Goal: Transaction & Acquisition: Purchase product/service

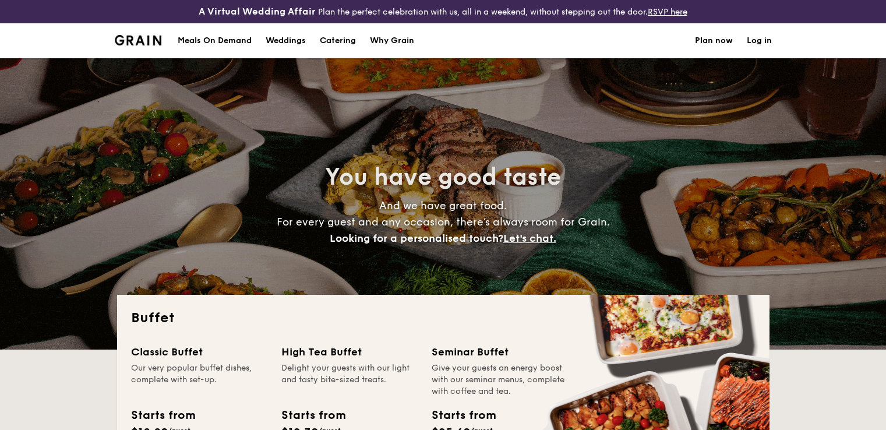
select select
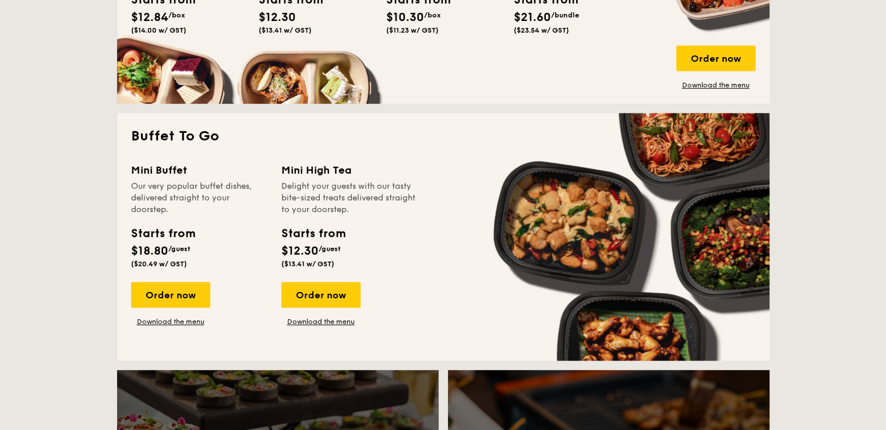
scroll to position [699, 0]
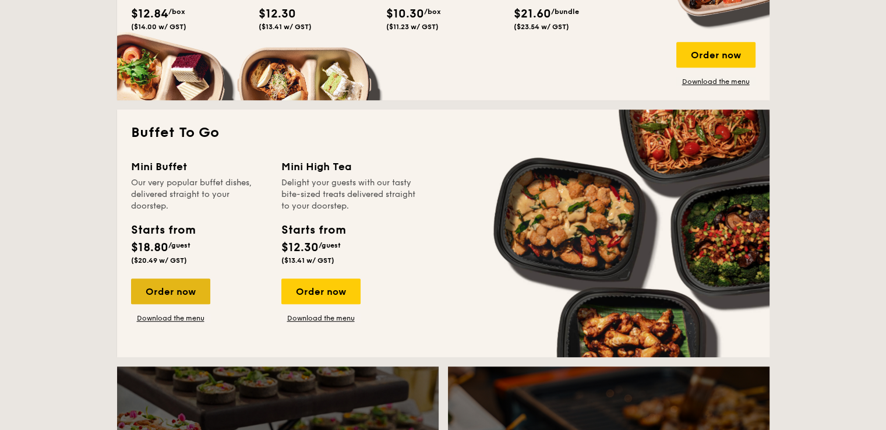
click at [172, 290] on div "Order now" at bounding box center [170, 291] width 79 height 26
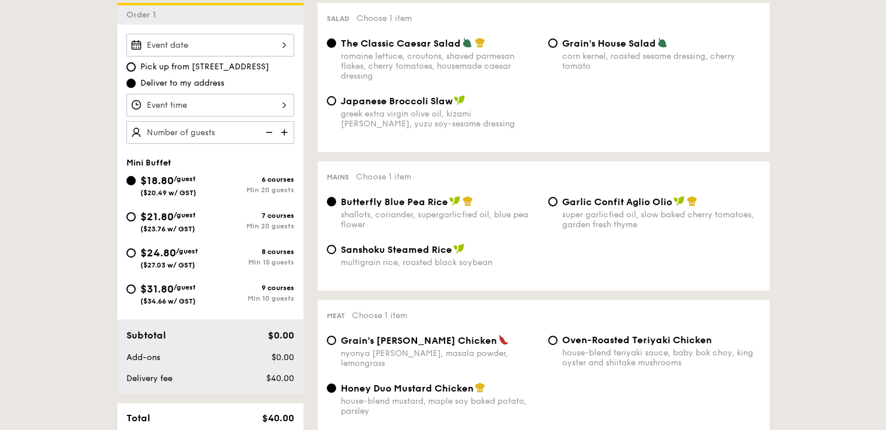
scroll to position [349, 0]
click at [133, 248] on input "$24.80 /guest ($27.03 w/ GST) 8 courses Min 15 guests" at bounding box center [130, 252] width 9 height 9
radio input "true"
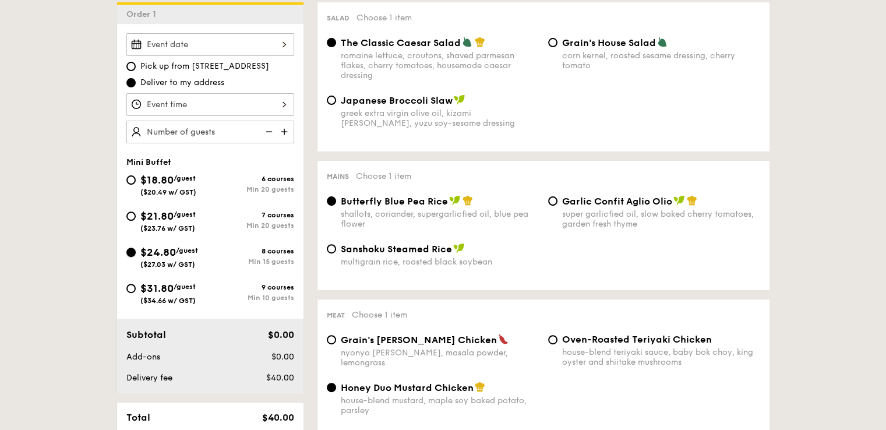
radio input "false"
radio input "true"
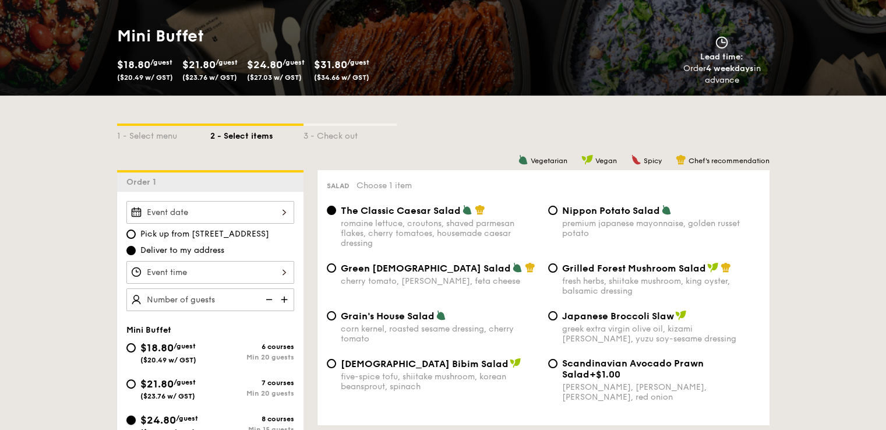
scroll to position [175, 0]
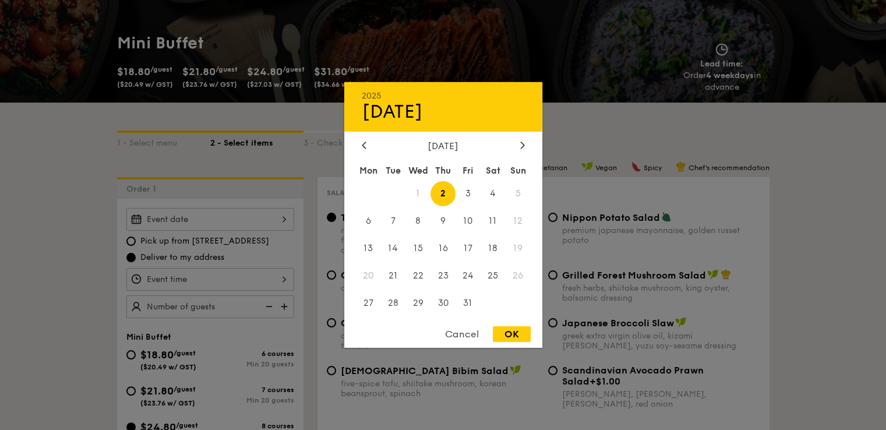
click at [189, 215] on div "2025 Oct [DATE] Tue Wed Thu Fri Sat Sun 1 2 3 4 5 6 7 8 9 10 11 12 13 14 15 16 …" at bounding box center [210, 219] width 168 height 23
click at [493, 192] on span "4" at bounding box center [492, 193] width 25 height 25
click at [513, 334] on div "OK" at bounding box center [512, 334] width 38 height 16
type input "[DATE]"
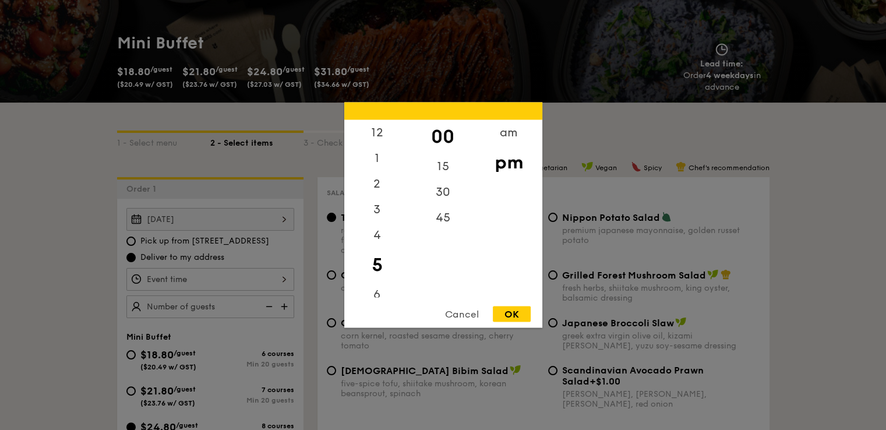
click at [289, 278] on div "12 1 2 3 4 5 6 7 8 9 10 11 00 15 30 45 am pm Cancel OK" at bounding box center [210, 279] width 168 height 23
click at [443, 225] on div "45" at bounding box center [443, 222] width 66 height 34
click at [517, 310] on div "OK" at bounding box center [512, 314] width 38 height 16
type input "5:45PM"
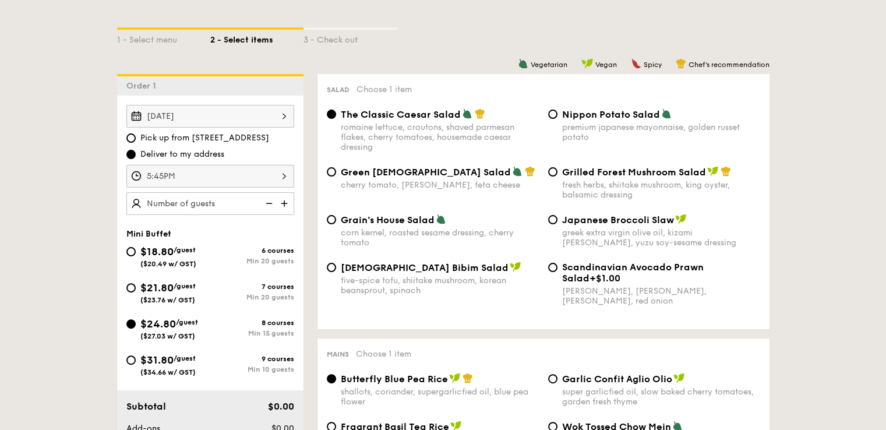
scroll to position [291, 0]
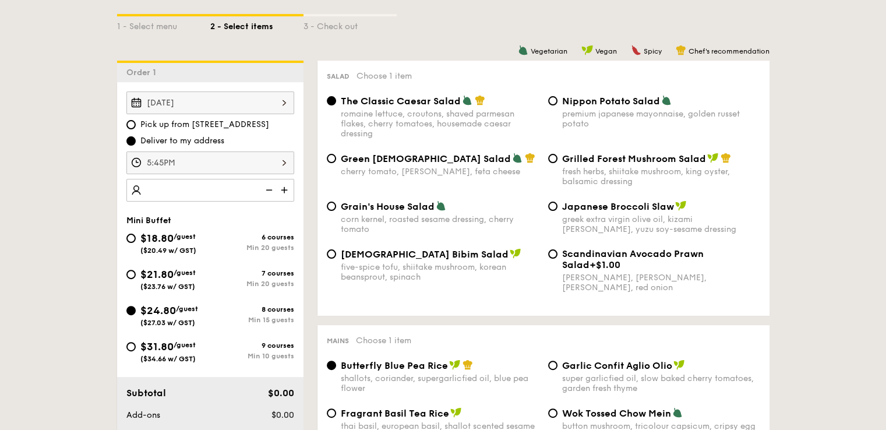
click at [286, 184] on img at bounding box center [285, 190] width 17 height 22
click at [284, 185] on img at bounding box center [285, 190] width 17 height 22
click at [269, 187] on img at bounding box center [267, 190] width 17 height 22
click at [284, 184] on img at bounding box center [285, 190] width 17 height 22
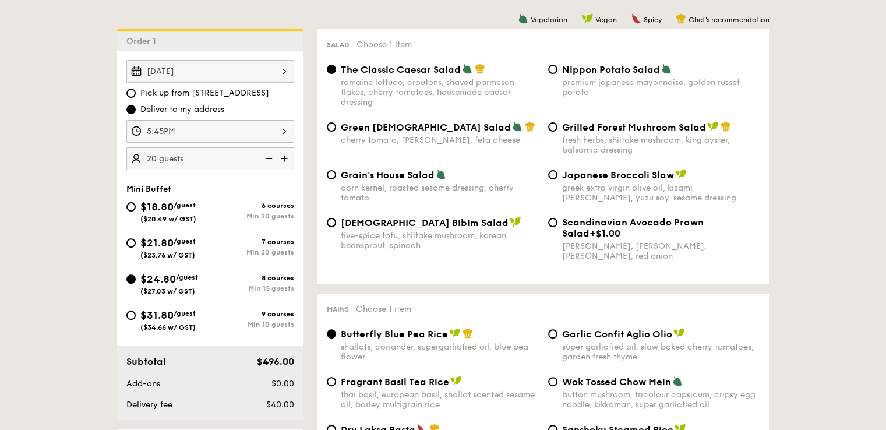
scroll to position [349, 0]
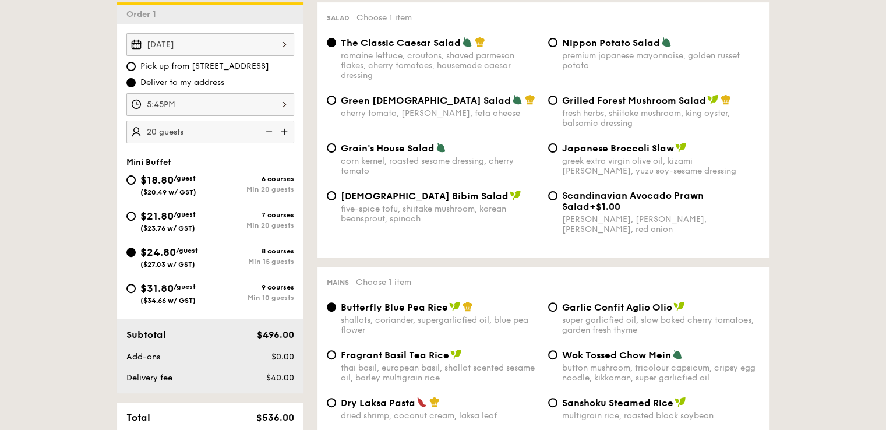
click at [264, 127] on img at bounding box center [267, 132] width 17 height 22
click at [284, 132] on img at bounding box center [285, 132] width 17 height 22
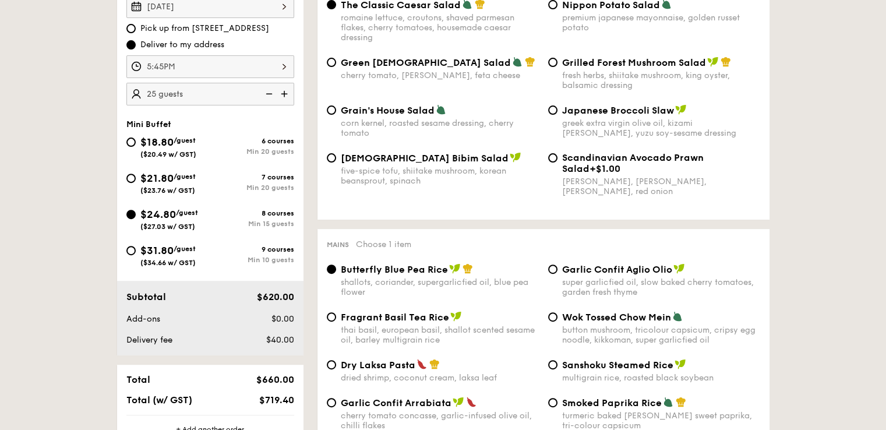
scroll to position [408, 0]
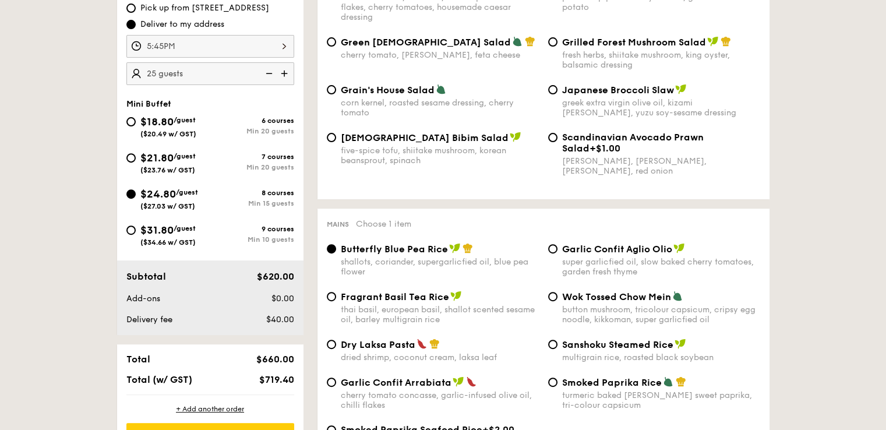
click at [271, 68] on img at bounding box center [267, 73] width 17 height 22
type input "20 guests"
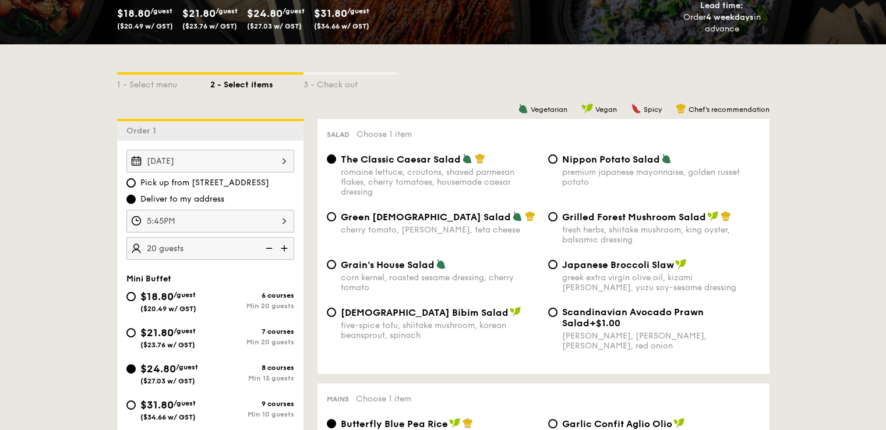
scroll to position [291, 0]
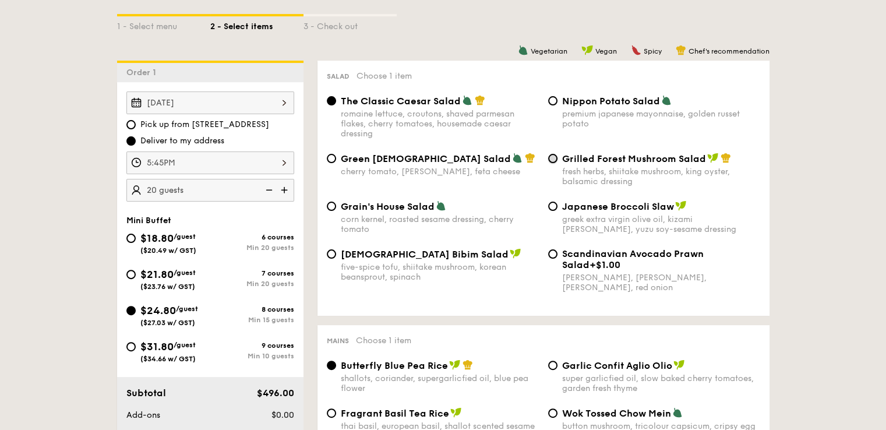
click at [554, 157] on input "Grilled Forest Mushroom Salad fresh herbs, shiitake mushroom, king oyster, bals…" at bounding box center [552, 158] width 9 height 9
radio input "true"
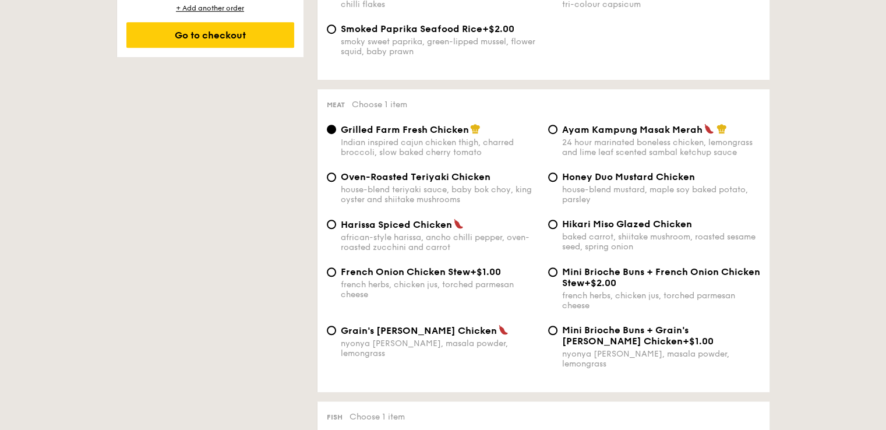
scroll to position [815, 0]
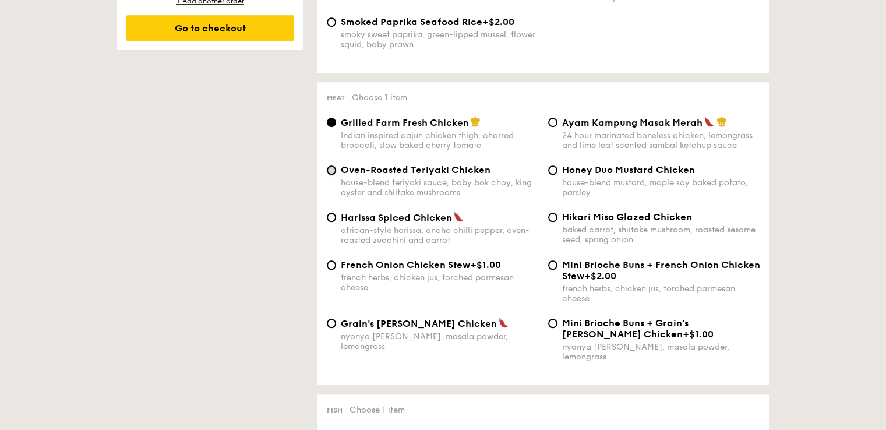
click at [328, 175] on input "Oven-Roasted Teriyaki Chicken house-blend teriyaki sauce, baby bok choy, king o…" at bounding box center [331, 169] width 9 height 9
radio input "true"
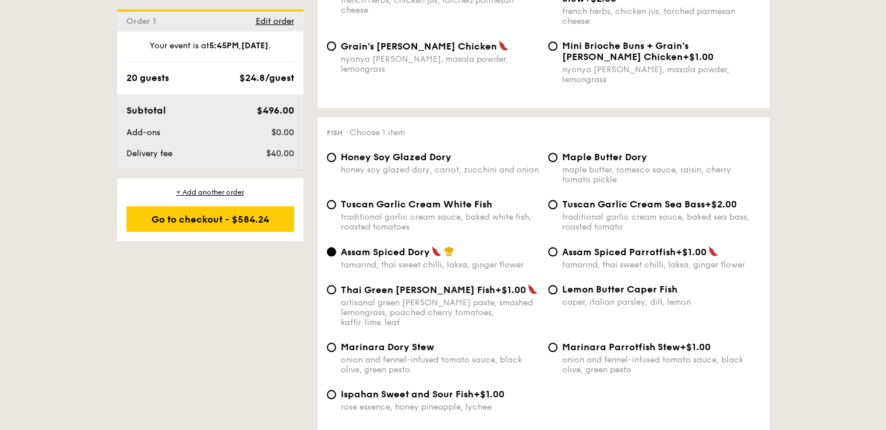
scroll to position [1165, 0]
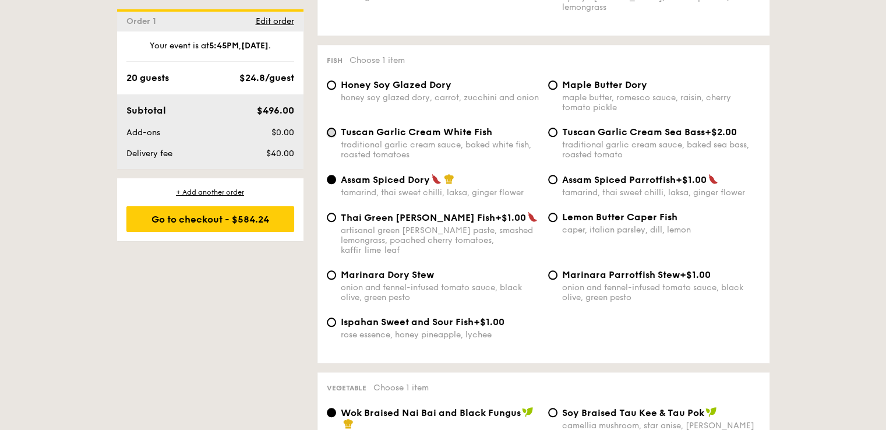
click at [334, 134] on input "Tuscan Garlic Cream White Fish traditional garlic cream sauce, baked white fish…" at bounding box center [331, 132] width 9 height 9
radio input "true"
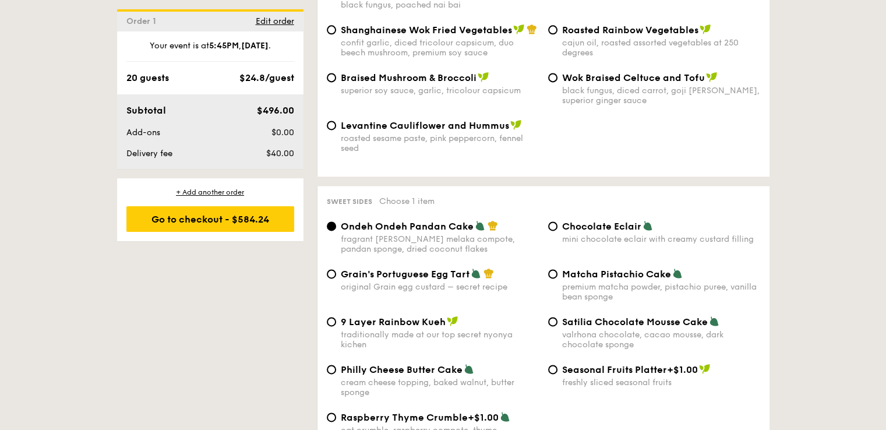
scroll to position [1689, 0]
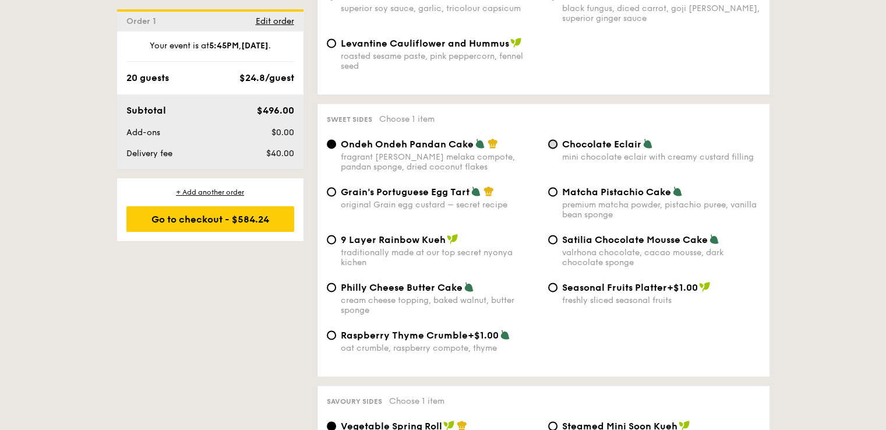
click at [553, 140] on input "Chocolate Eclair mini chocolate eclair with creamy custard filling" at bounding box center [552, 143] width 9 height 9
radio input "true"
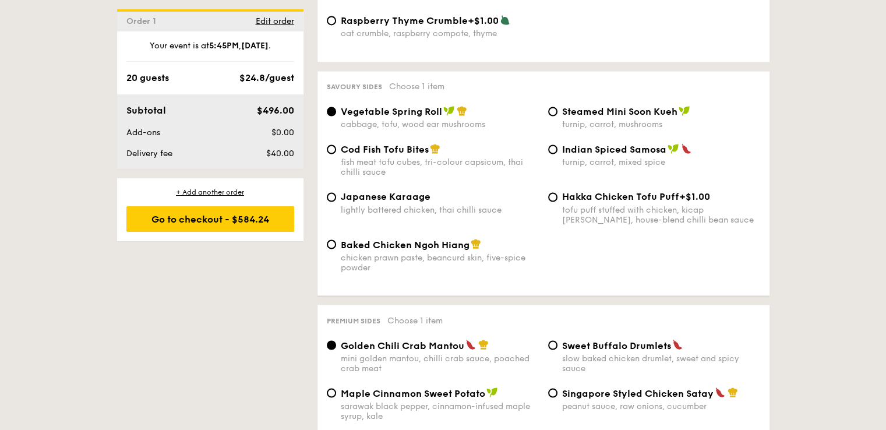
scroll to position [2038, 0]
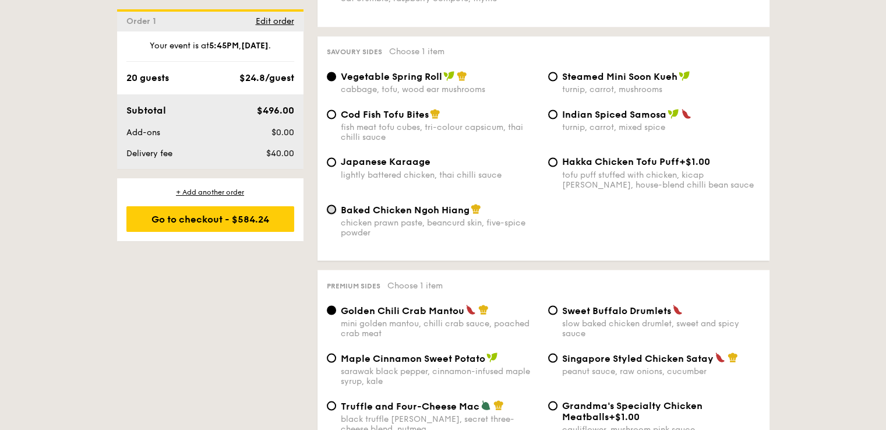
click at [333, 211] on input "Baked Chicken Ngoh Hiang chicken prawn paste, beancurd skin, five-spice powder" at bounding box center [331, 208] width 9 height 9
radio input "true"
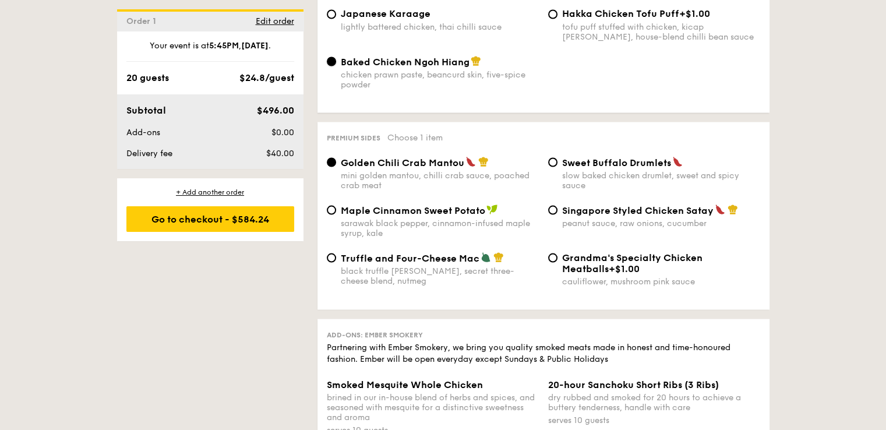
scroll to position [2213, 0]
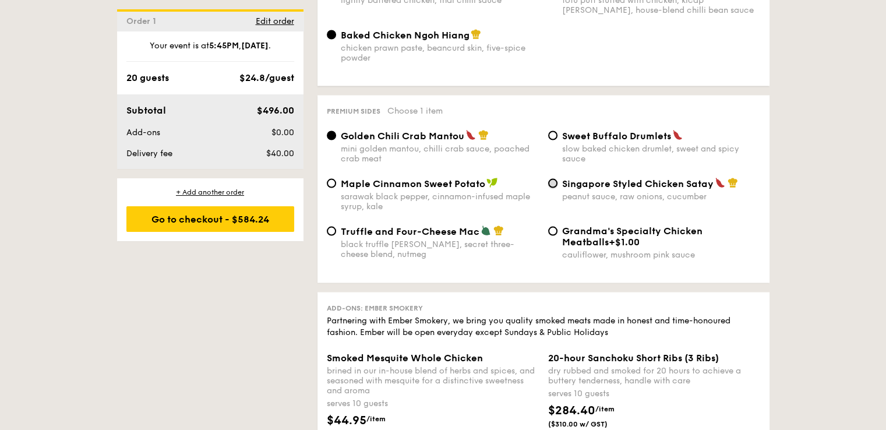
click at [553, 188] on input "Singapore Styled Chicken Satay peanut sauce, raw onions, cucumber" at bounding box center [552, 182] width 9 height 9
radio input "true"
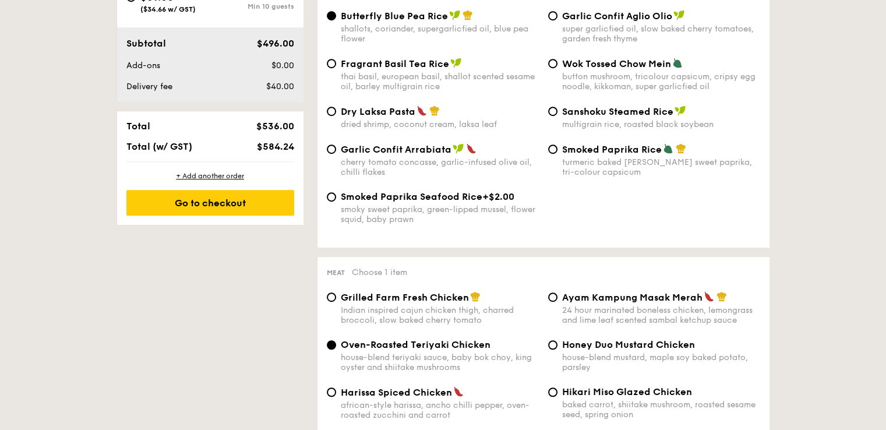
scroll to position [699, 0]
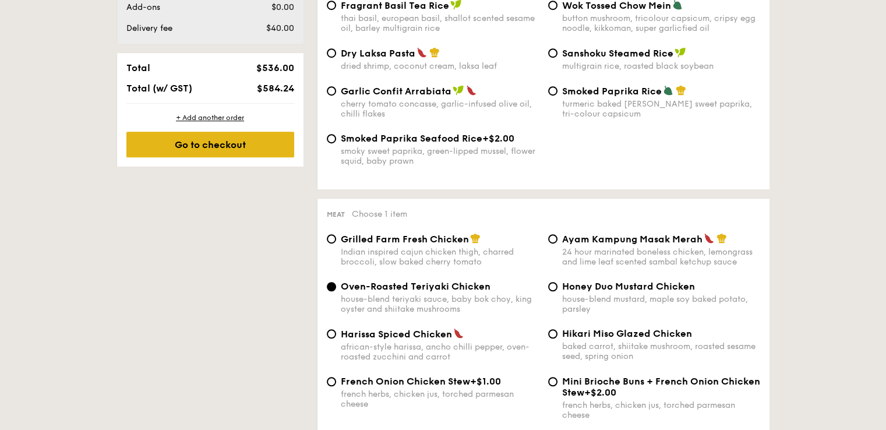
click at [249, 150] on div "Go to checkout" at bounding box center [210, 145] width 168 height 26
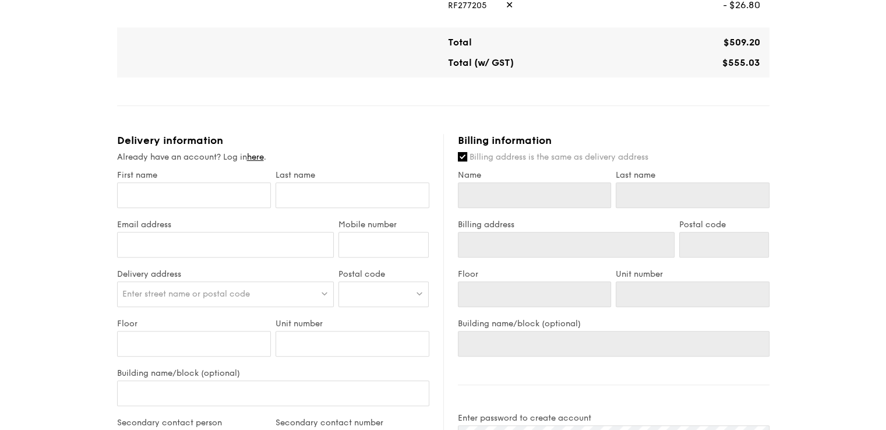
scroll to position [524, 0]
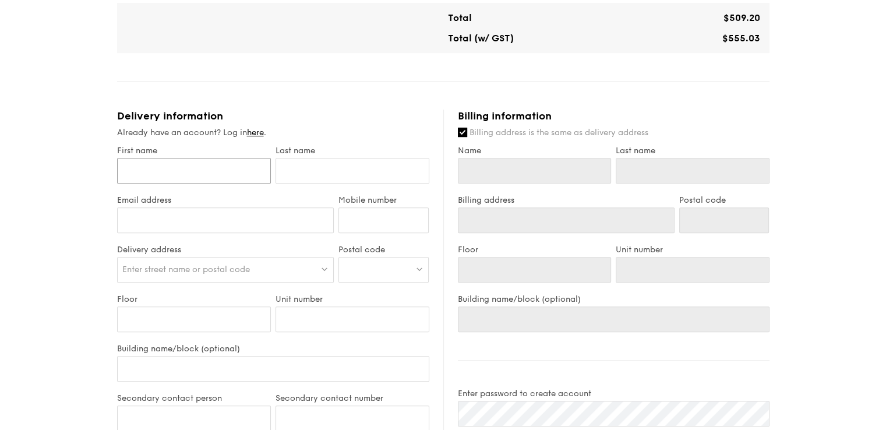
click at [135, 174] on input "First name" at bounding box center [194, 171] width 154 height 26
type input "G"
type input "Ge"
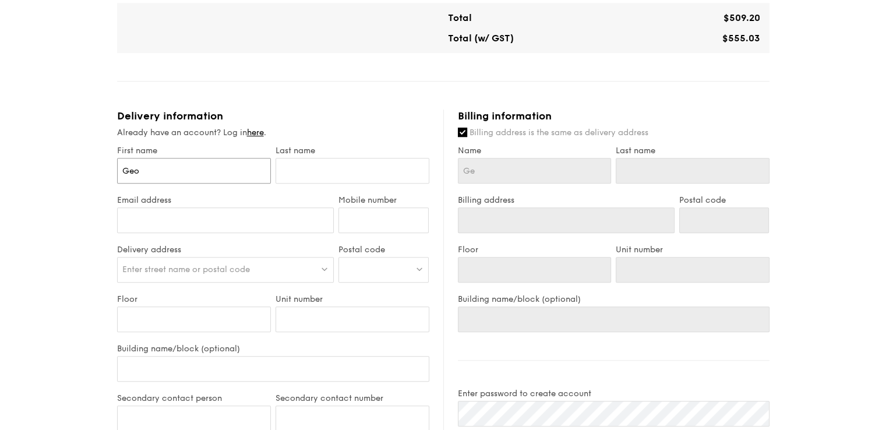
type input "Geok"
type input "Geok H"
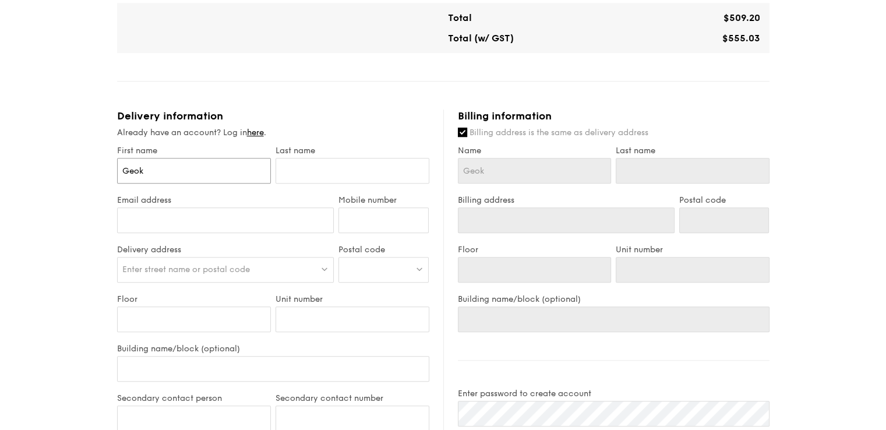
type input "Geok H"
type input "[PERSON_NAME]"
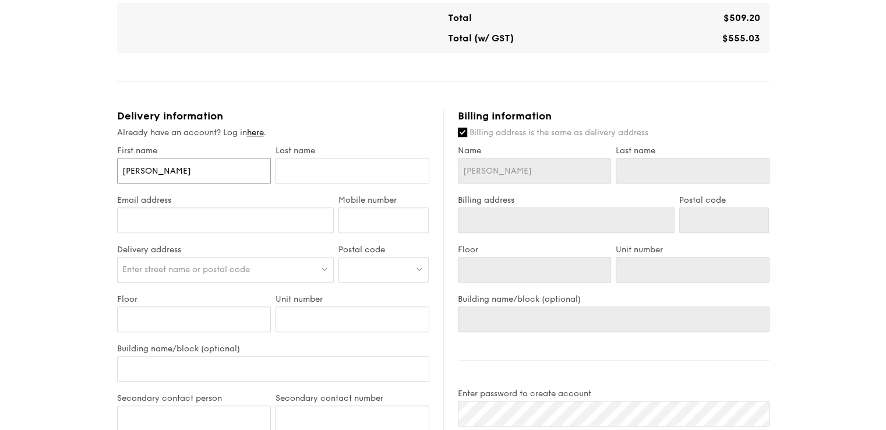
type input "Geok HOe"
type input "[PERSON_NAME]"
type input "Geok H"
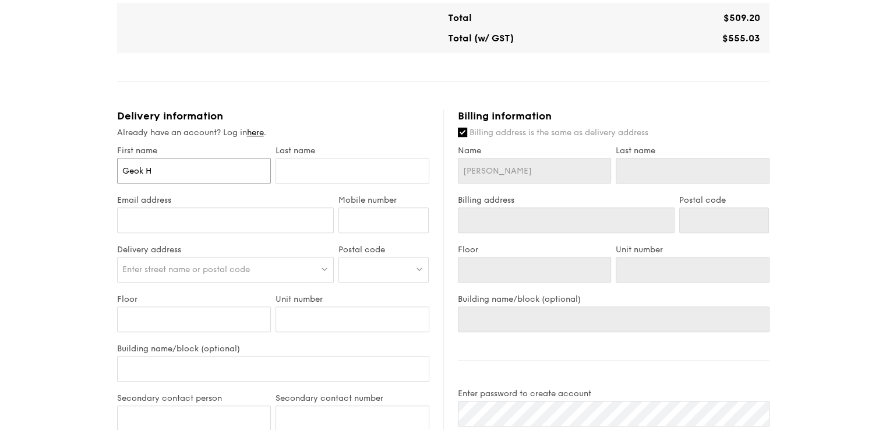
type input "Geok H"
type input "[PERSON_NAME]"
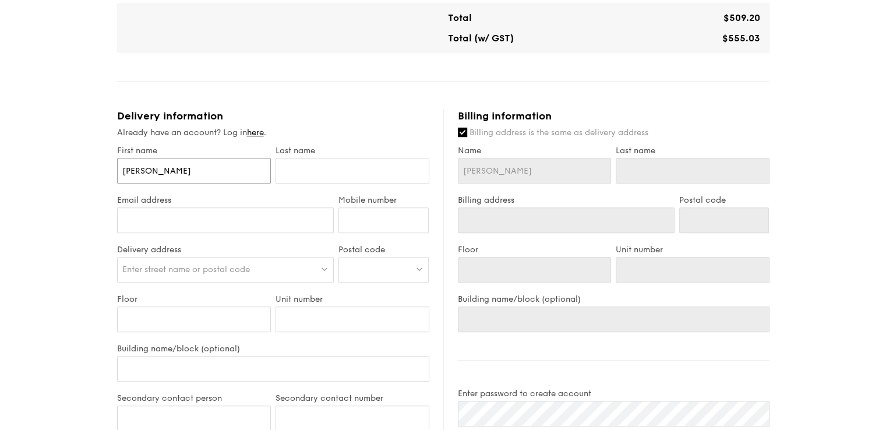
type input "[PERSON_NAME]"
click at [298, 174] on input "text" at bounding box center [352, 171] width 154 height 26
type input "L"
type input "Le"
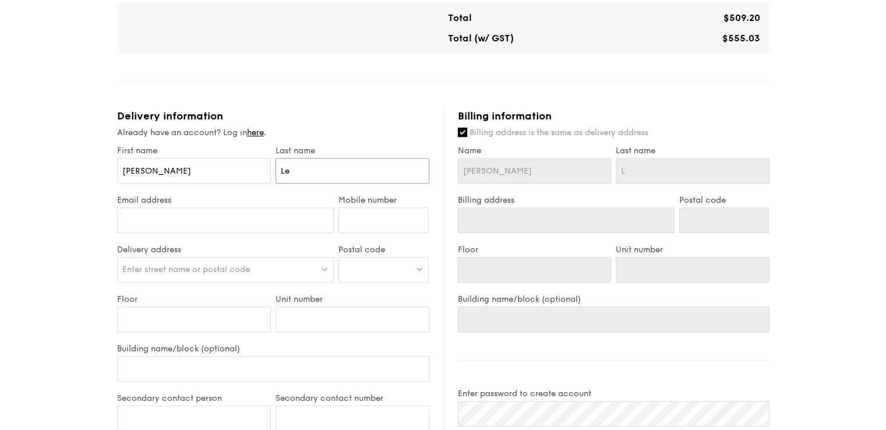
type input "Le"
type input "[PERSON_NAME]"
click at [272, 215] on input "Email address" at bounding box center [225, 220] width 217 height 26
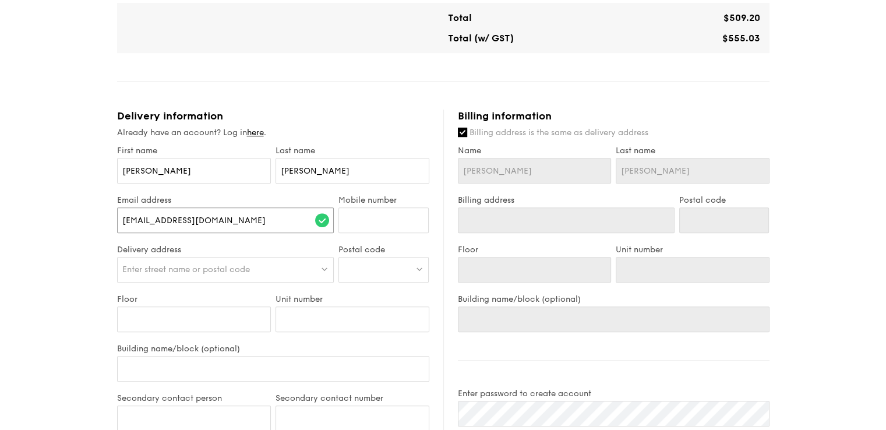
type input "[EMAIL_ADDRESS][DOMAIN_NAME]"
click at [366, 222] on input "Mobile number" at bounding box center [383, 220] width 90 height 26
type input "90082964"
click at [269, 273] on div "Enter street name or postal code" at bounding box center [225, 270] width 217 height 26
click at [156, 267] on input "Blk 30 Jaan Klinik" at bounding box center [226, 270] width 216 height 26
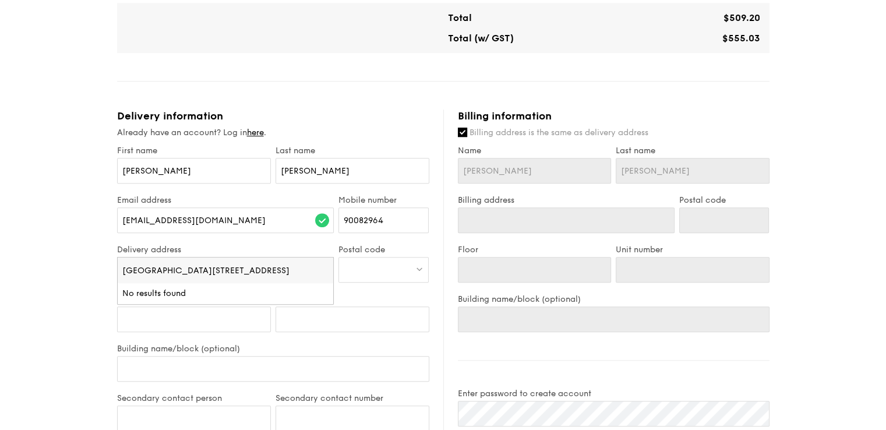
click at [219, 269] on input "[GEOGRAPHIC_DATA][STREET_ADDRESS]" at bounding box center [226, 270] width 216 height 26
type input "Blk [STREET_ADDRESS]"
click at [382, 264] on div at bounding box center [383, 270] width 90 height 26
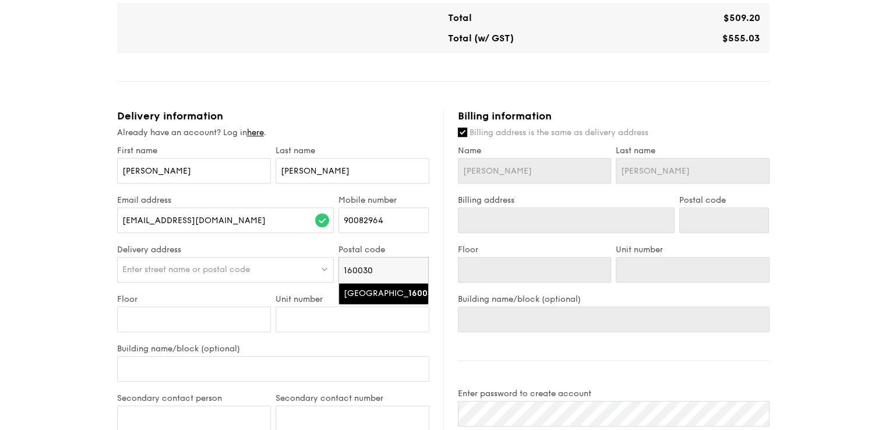
type input "160030"
click at [415, 293] on strong "160030" at bounding box center [422, 293] width 29 height 10
type input "[GEOGRAPHIC_DATA]"
type input "160030"
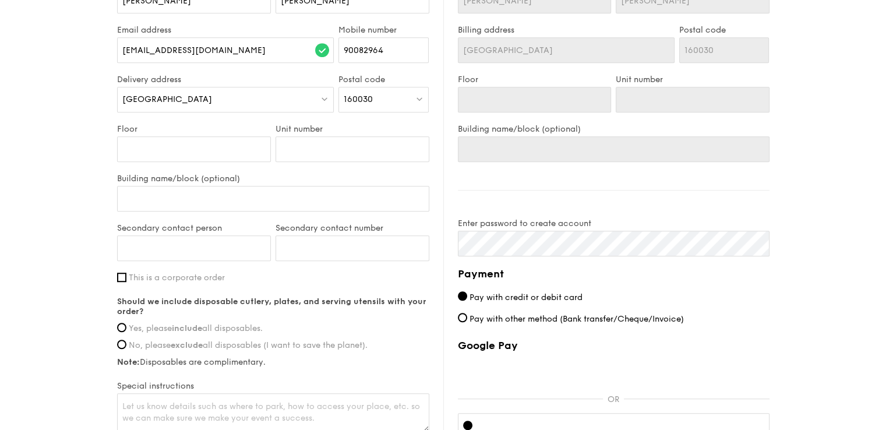
scroll to position [699, 0]
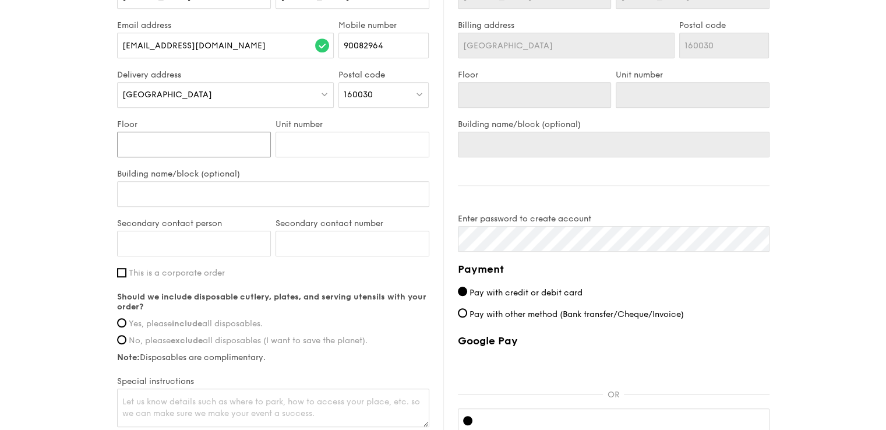
click at [151, 145] on input "Floor" at bounding box center [194, 145] width 154 height 26
type input "0"
type input "02"
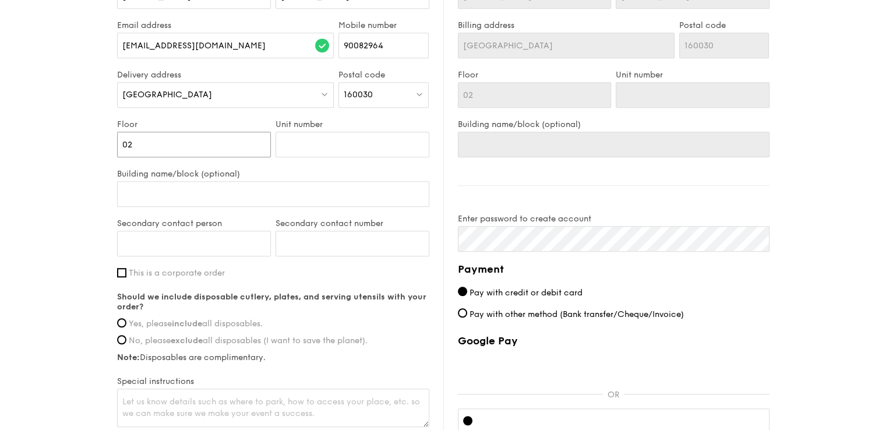
type input "02"
click at [326, 141] on input "Unit number" at bounding box center [352, 145] width 154 height 26
type input "1"
type input "19"
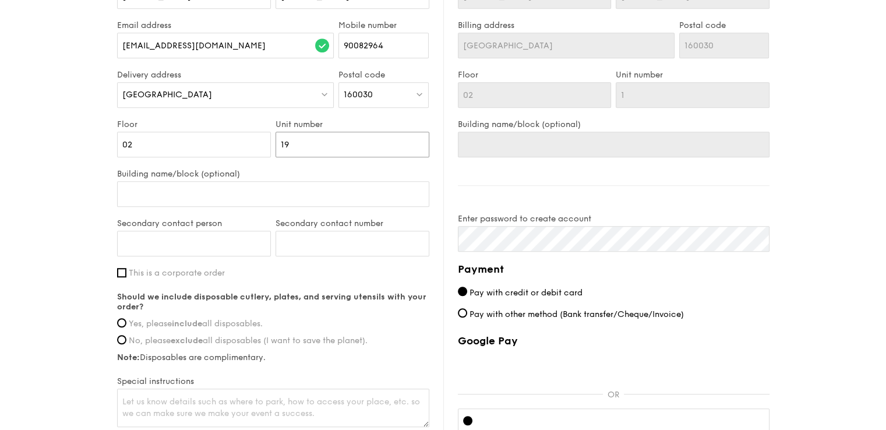
type input "19"
click at [244, 186] on input "Building name/block (optional)" at bounding box center [273, 194] width 312 height 26
click at [226, 241] on input "Secondary contact person" at bounding box center [194, 244] width 154 height 26
type input "[PERSON_NAME]"
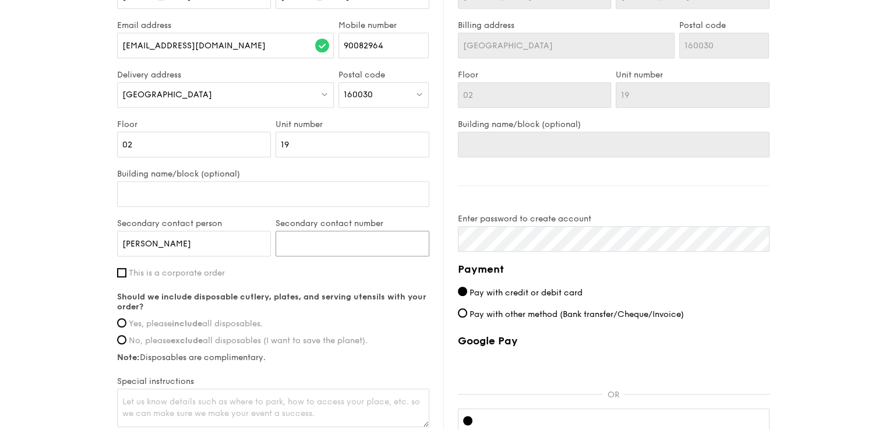
click at [332, 245] on input "Secondary contact number" at bounding box center [352, 244] width 154 height 26
type input "90083670"
click at [274, 289] on div "First name [PERSON_NAME] Last name [PERSON_NAME] address [EMAIL_ADDRESS][DOMAIN…" at bounding box center [273, 200] width 312 height 458
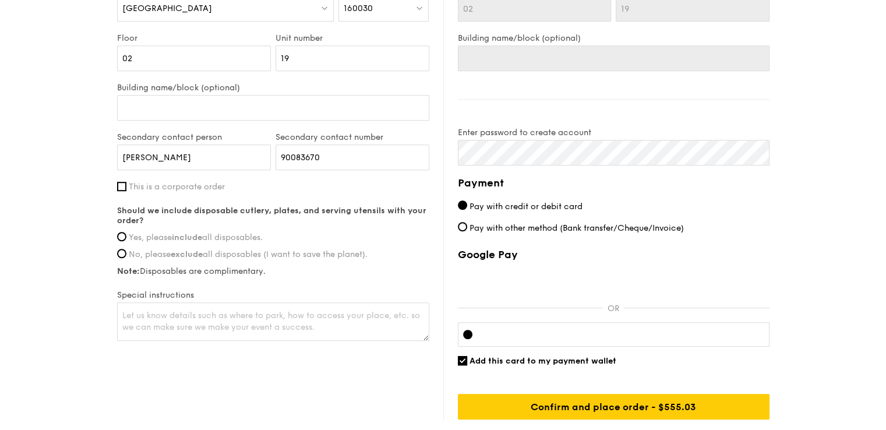
scroll to position [815, 0]
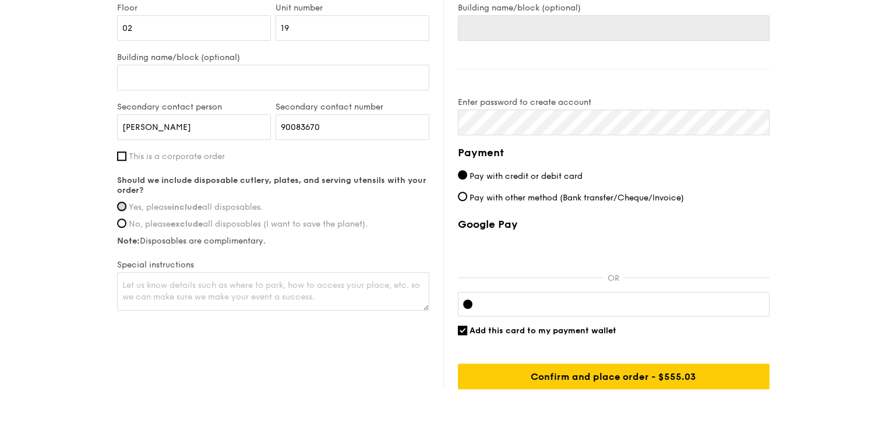
click at [123, 201] on input "Yes, please include all disposables." at bounding box center [121, 205] width 9 height 9
radio input "true"
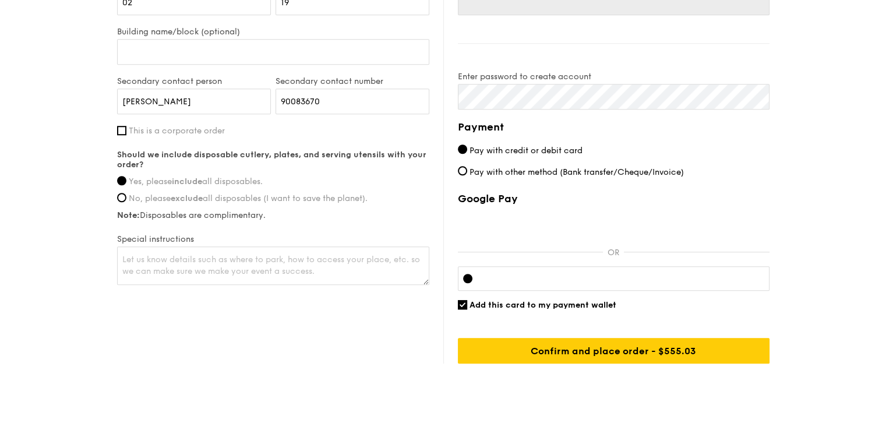
scroll to position [865, 0]
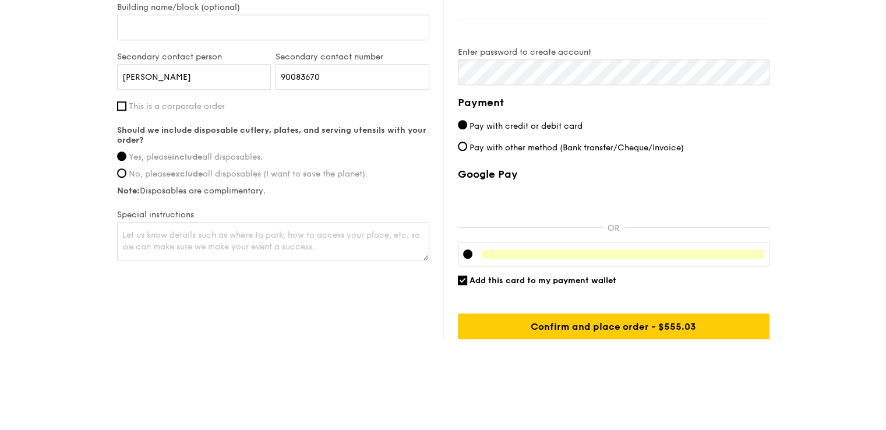
click at [339, 298] on div "Delivery information Already have an account? Log in here . First name [PERSON_…" at bounding box center [443, 53] width 652 height 571
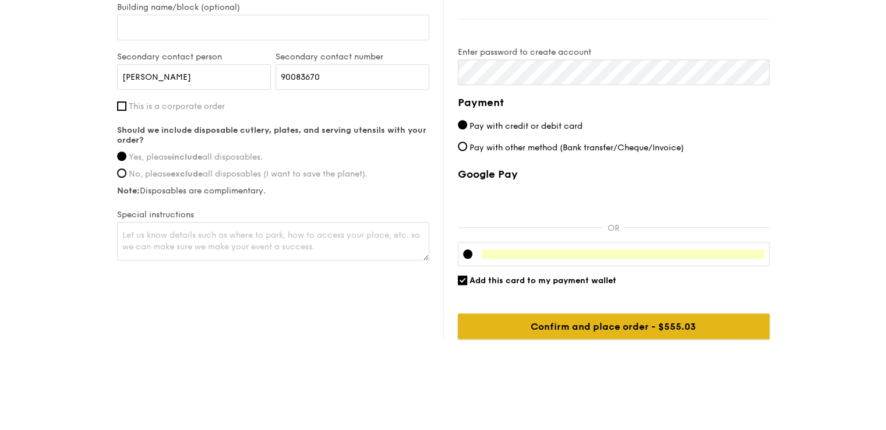
click at [652, 318] on input "Confirm and place order - $584.24" at bounding box center [614, 326] width 312 height 26
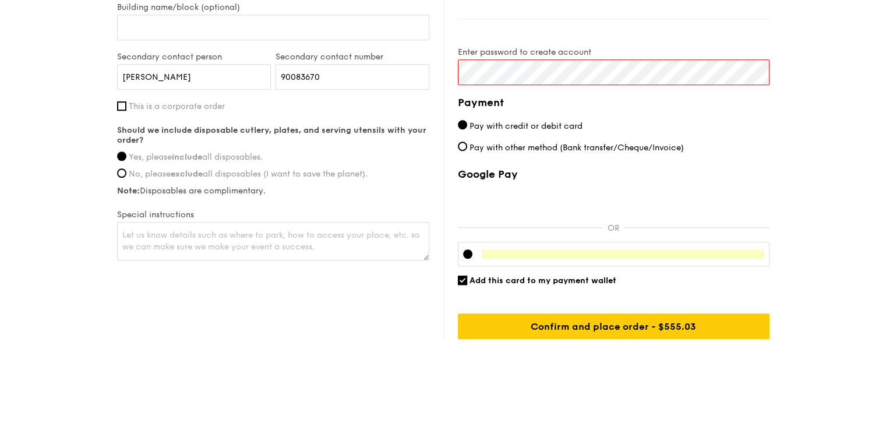
click at [450, 63] on div "Billing information Billing address is the same as delivery address Name [PERSO…" at bounding box center [606, 53] width 326 height 571
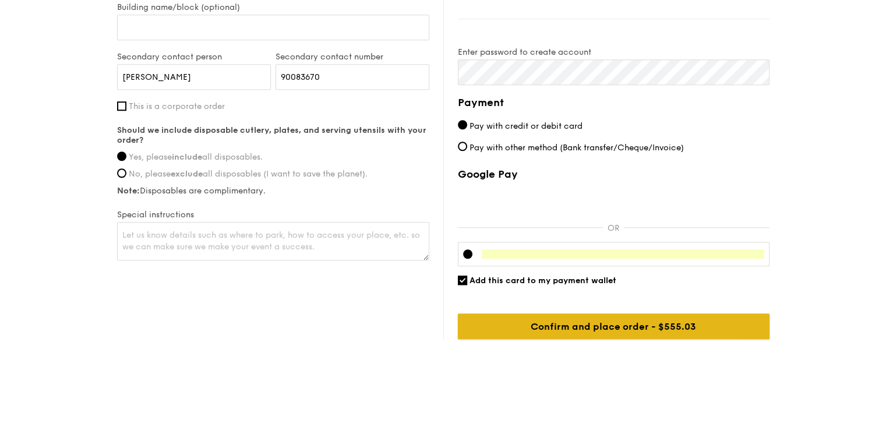
click at [596, 321] on input "Confirm and place order - $584.24" at bounding box center [614, 326] width 312 height 26
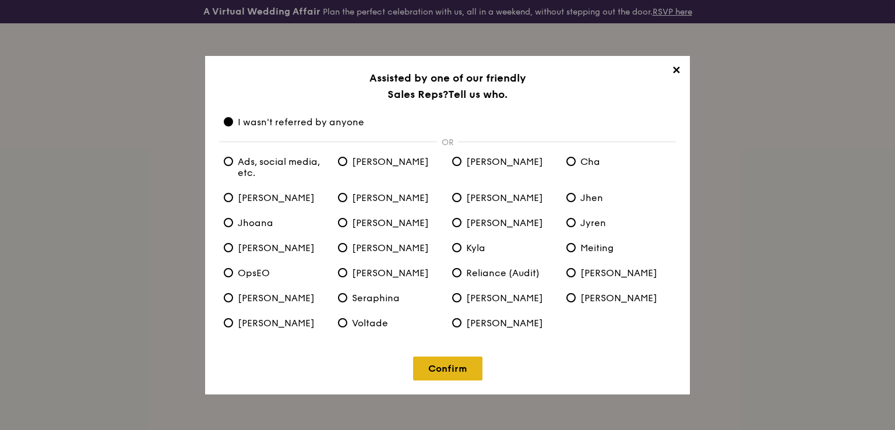
click at [448, 365] on link "Confirm" at bounding box center [447, 368] width 69 height 24
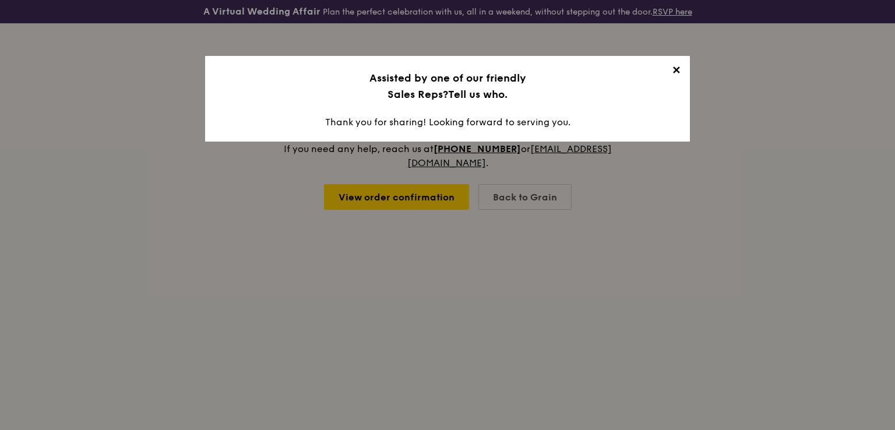
click at [678, 69] on span "✕" at bounding box center [675, 72] width 16 height 16
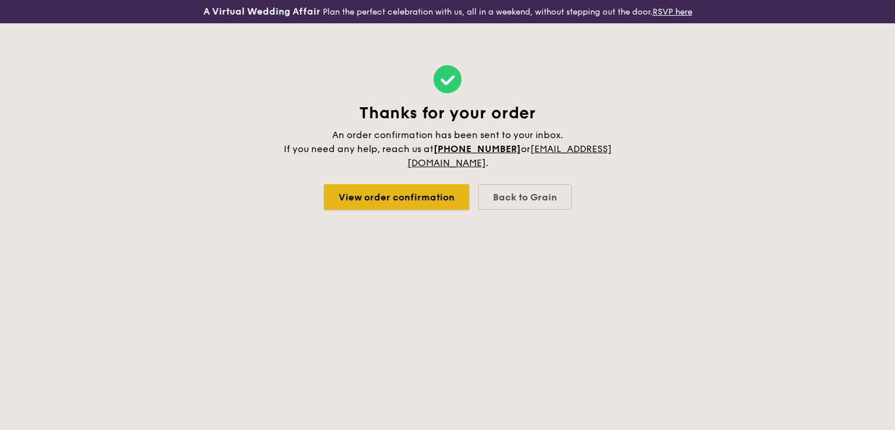
click at [415, 197] on link "View order confirmation" at bounding box center [396, 197] width 145 height 26
drag, startPoint x: 401, startPoint y: 183, endPoint x: 402, endPoint y: 190, distance: 7.1
click at [402, 190] on div "Thanks for your order An order confirmation has been sent to your inbox. If you…" at bounding box center [447, 137] width 331 height 228
click at [402, 190] on link "View order confirmation" at bounding box center [396, 197] width 145 height 26
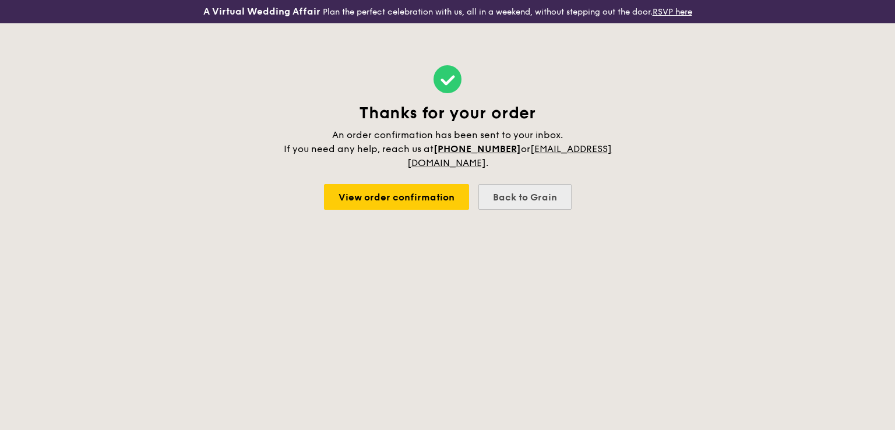
click at [560, 206] on div "Back to Grain" at bounding box center [524, 197] width 93 height 26
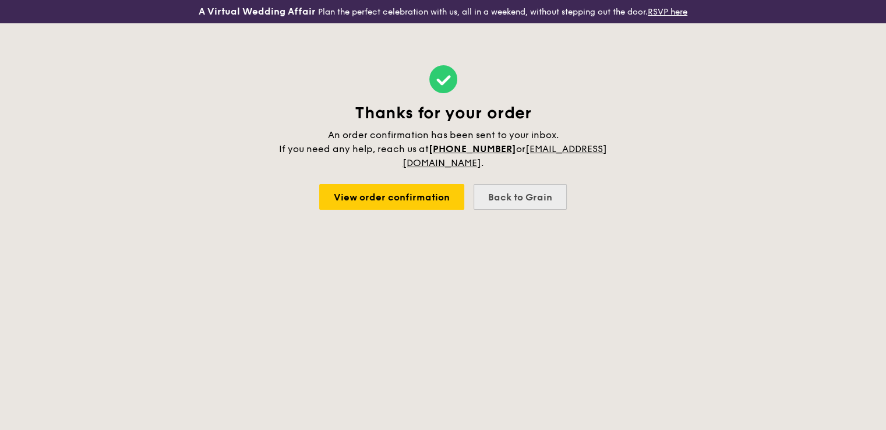
select select
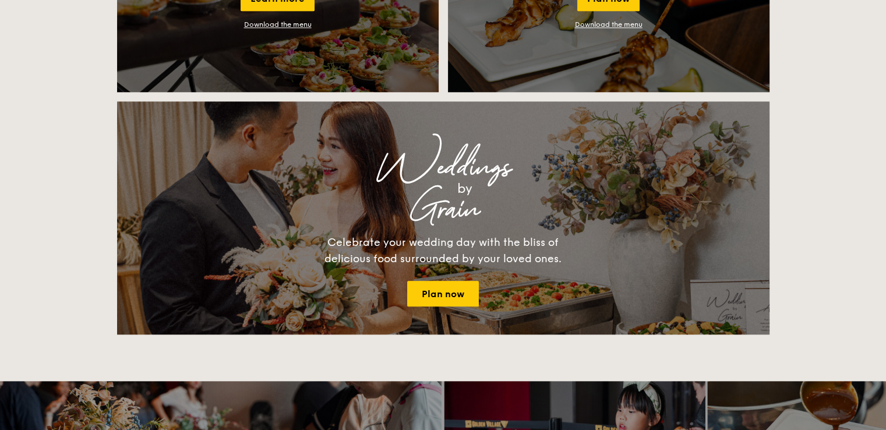
scroll to position [1106, 0]
